Goal: Transaction & Acquisition: Purchase product/service

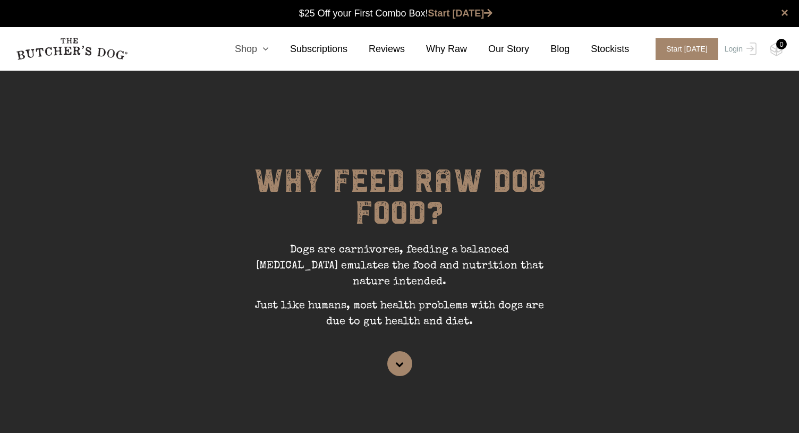
click at [259, 48] on link "Shop" at bounding box center [241, 49] width 55 height 14
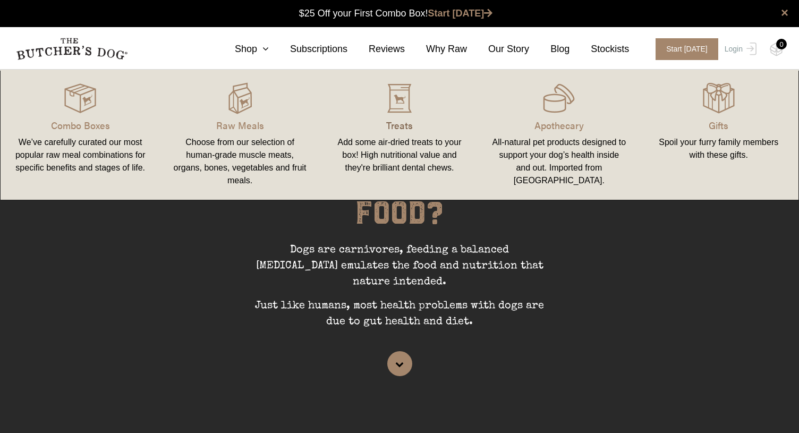
click at [388, 123] on p "Treats" at bounding box center [400, 125] width 134 height 14
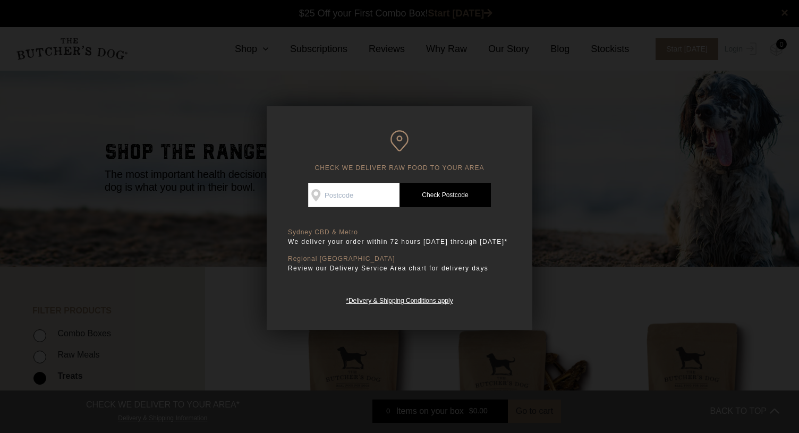
scroll to position [1, 0]
click at [363, 194] on input "Check Availability At" at bounding box center [353, 195] width 91 height 24
type input "2000"
click at [454, 201] on link "Check Postcode" at bounding box center [445, 195] width 91 height 24
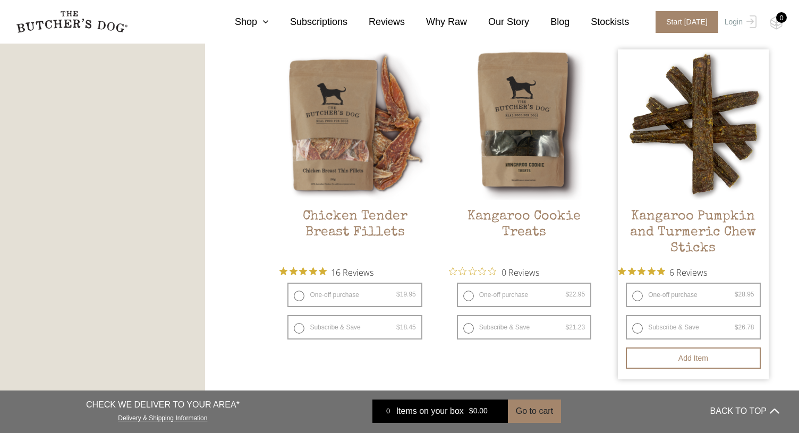
scroll to position [605, 0]
click at [697, 159] on img at bounding box center [693, 124] width 150 height 150
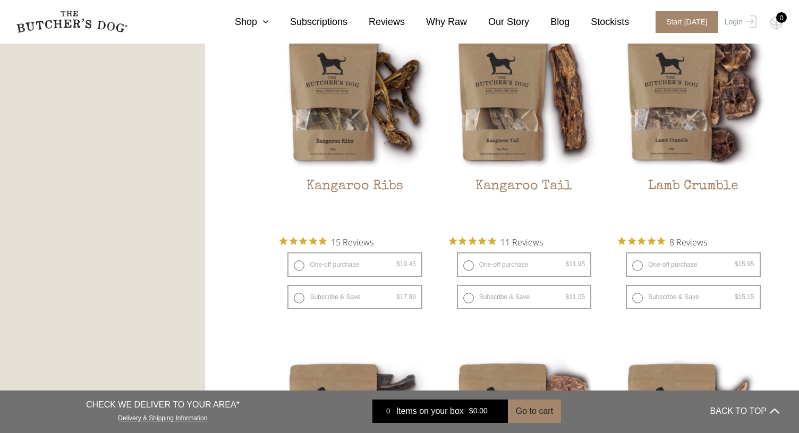
scroll to position [969, 0]
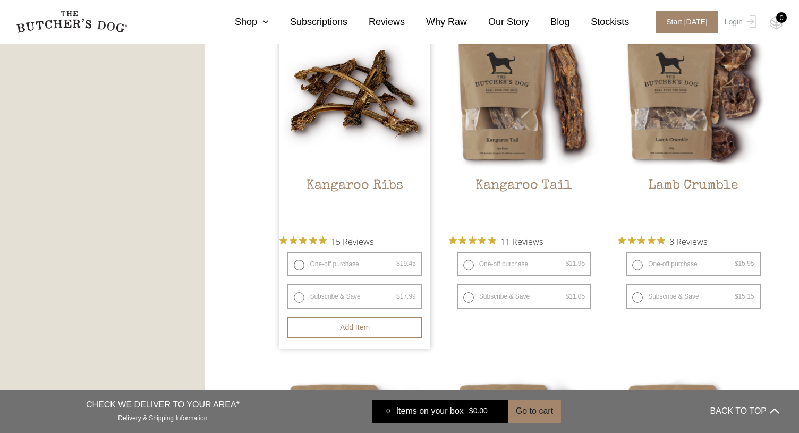
click at [329, 123] on img at bounding box center [354, 94] width 150 height 150
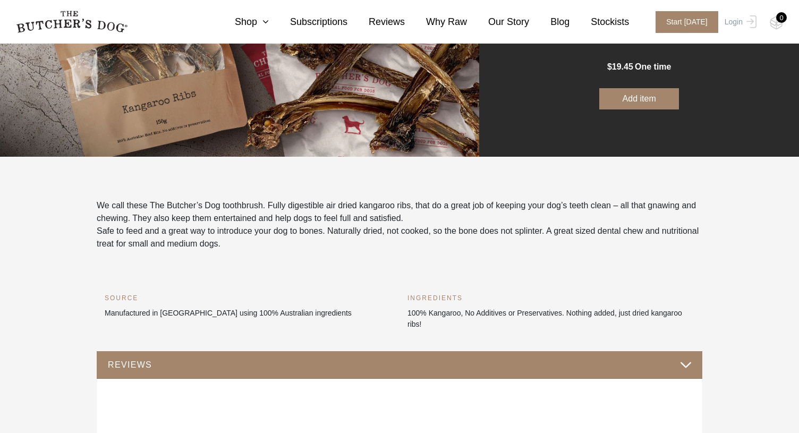
scroll to position [200, 0]
